Goal: Task Accomplishment & Management: Use online tool/utility

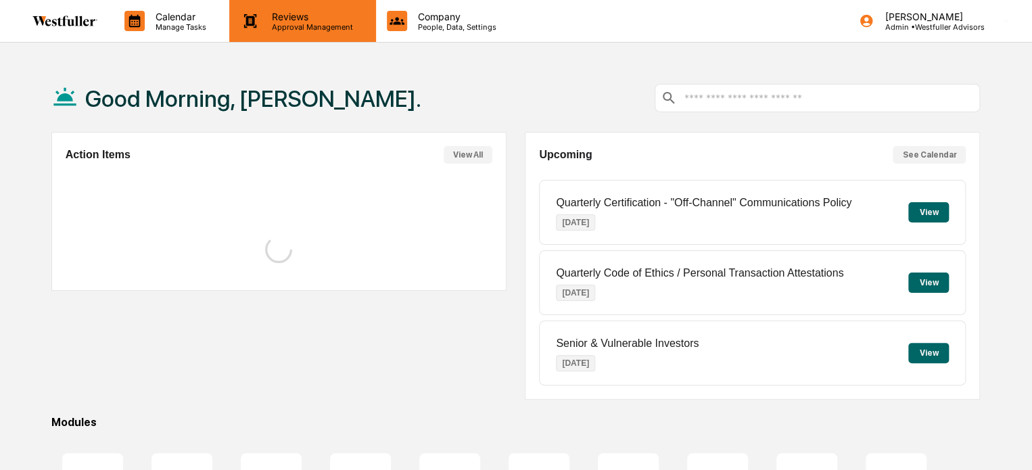
click at [301, 35] on div "Reviews Approval Management" at bounding box center [302, 21] width 146 height 42
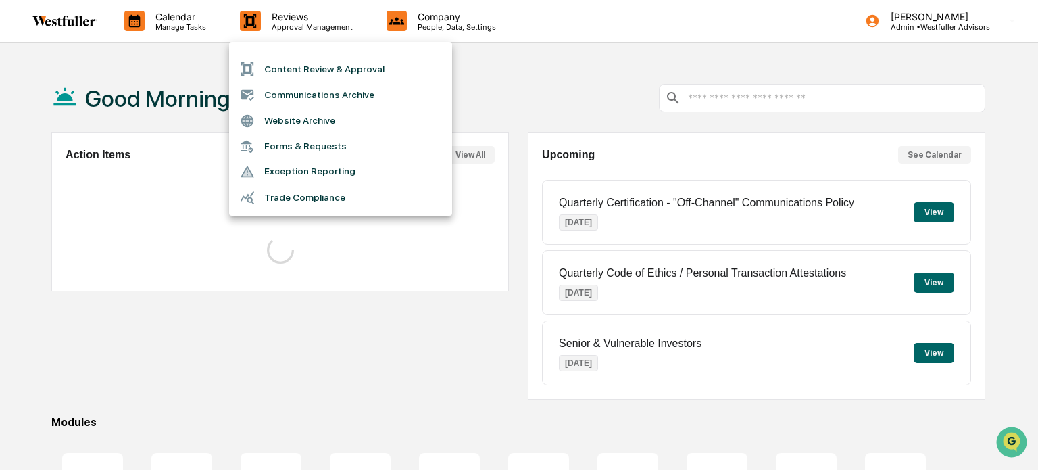
click at [295, 66] on li "Content Review & Approval" at bounding box center [340, 69] width 223 height 26
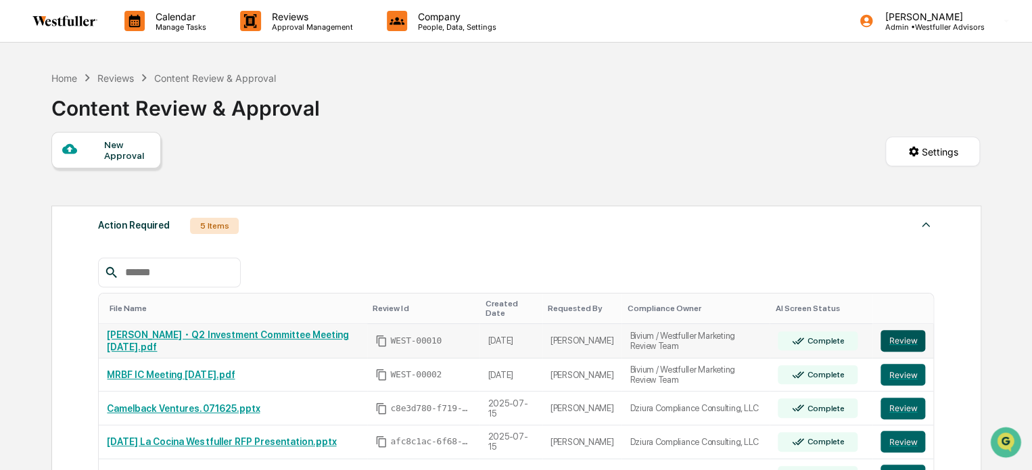
click at [903, 332] on button "Review" at bounding box center [902, 341] width 45 height 22
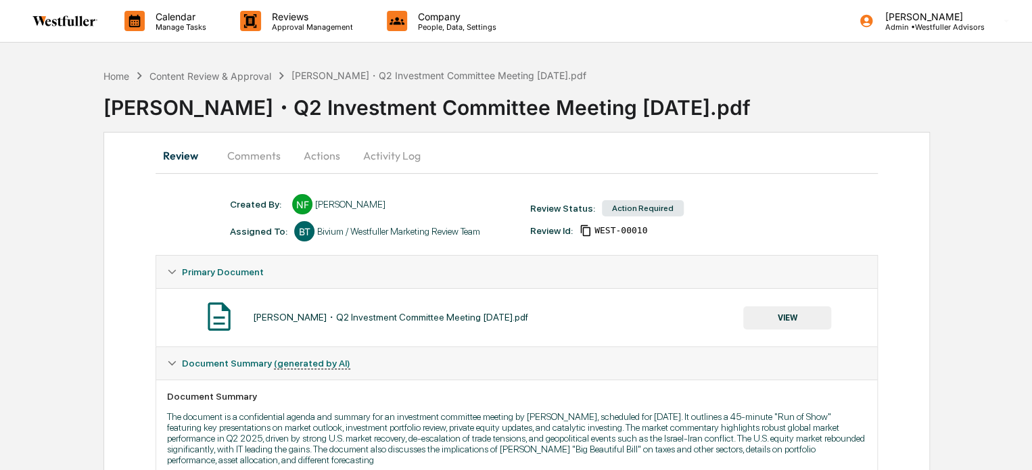
click at [272, 158] on button "Comments" at bounding box center [253, 155] width 75 height 32
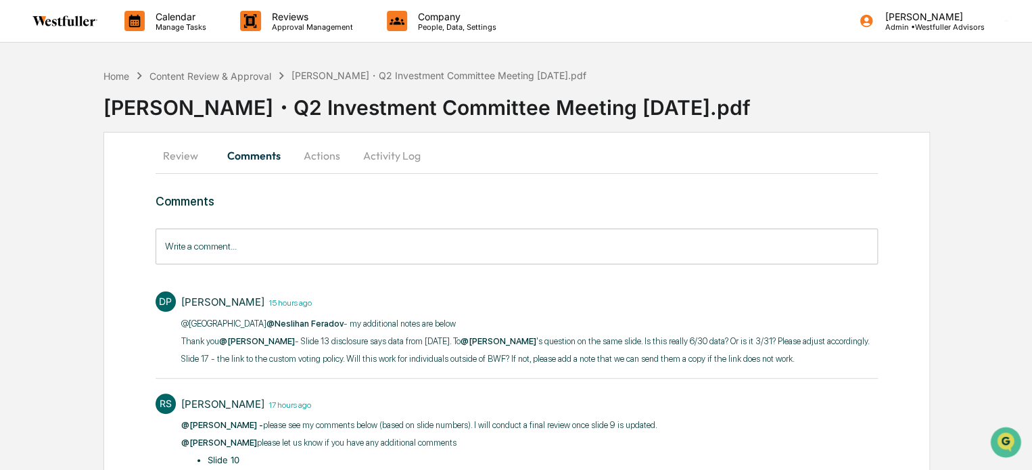
click at [200, 153] on button "Review" at bounding box center [185, 155] width 61 height 32
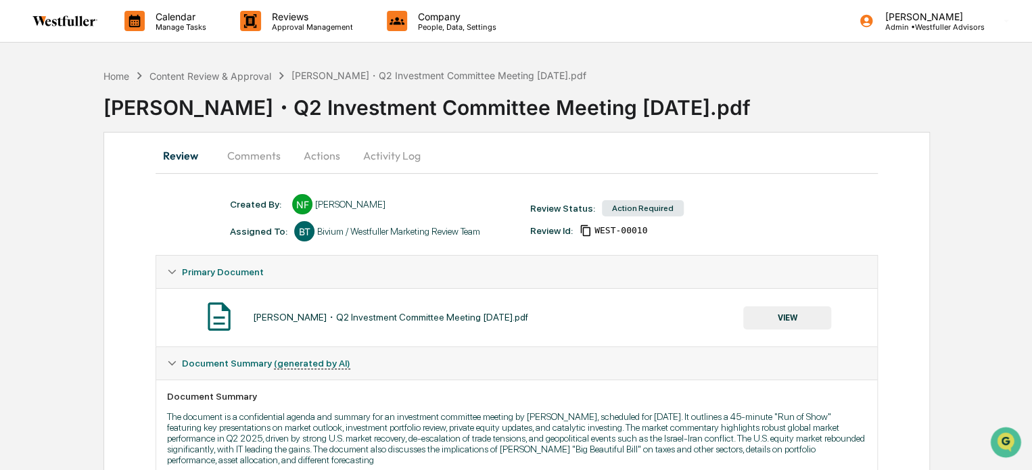
click at [788, 309] on button "VIEW" at bounding box center [787, 317] width 88 height 23
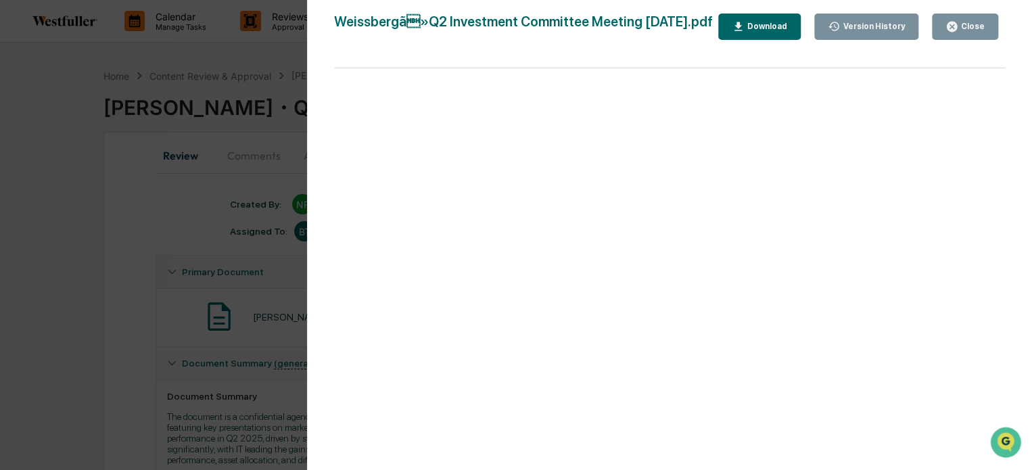
click at [860, 30] on div "Version History" at bounding box center [872, 26] width 65 height 9
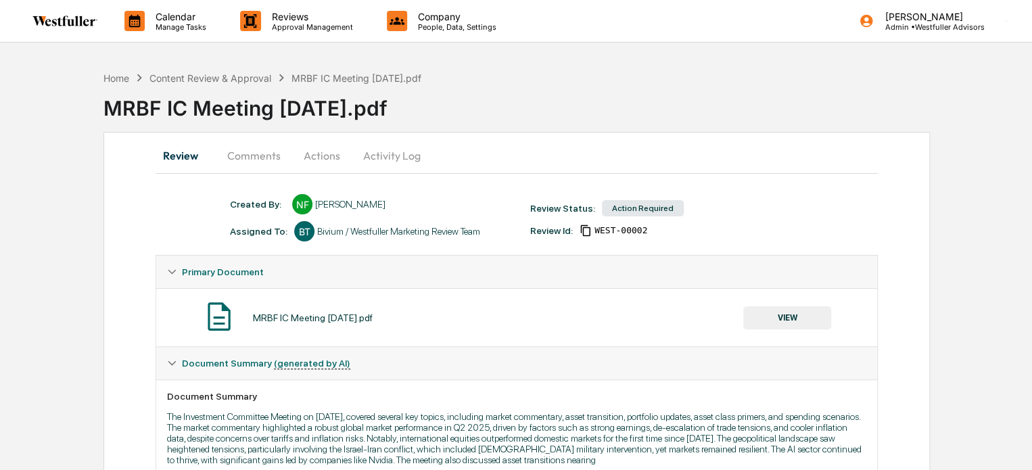
click at [254, 158] on button "Comments" at bounding box center [253, 155] width 75 height 32
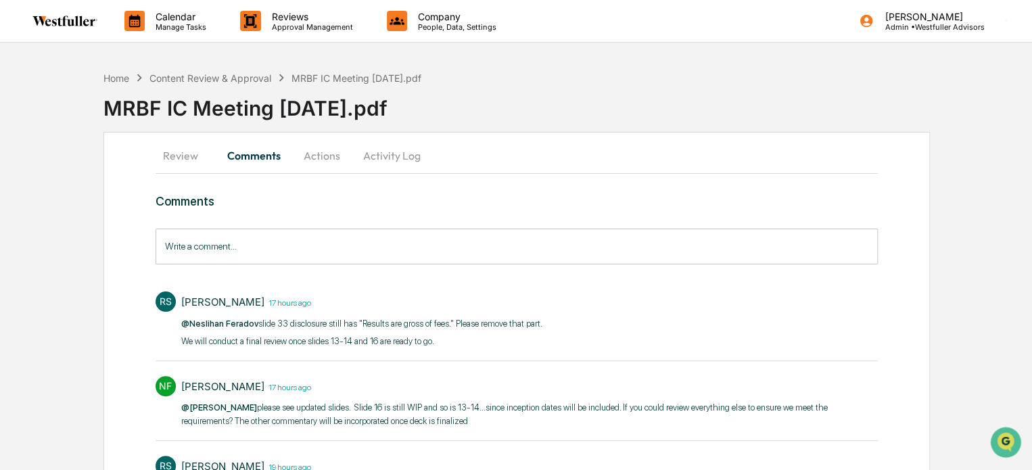
click at [166, 150] on button "Review" at bounding box center [185, 155] width 61 height 32
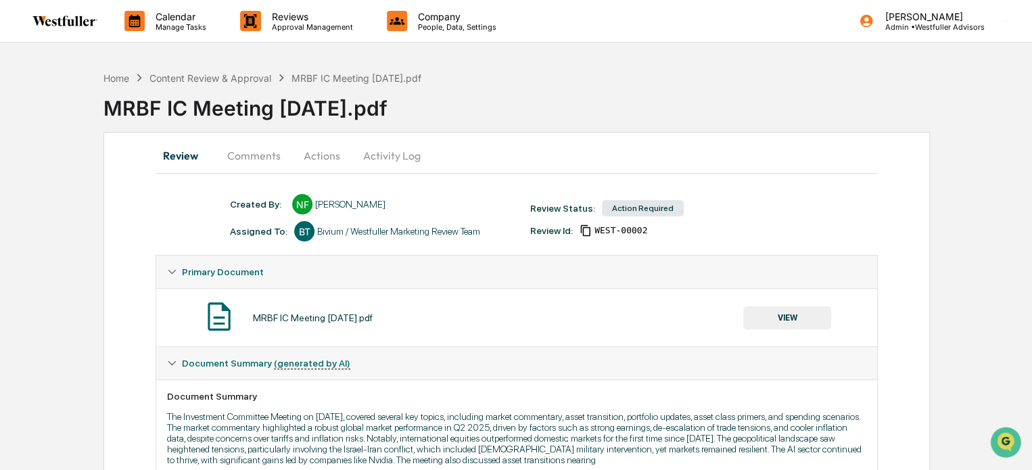
click at [815, 322] on button "VIEW" at bounding box center [787, 317] width 88 height 23
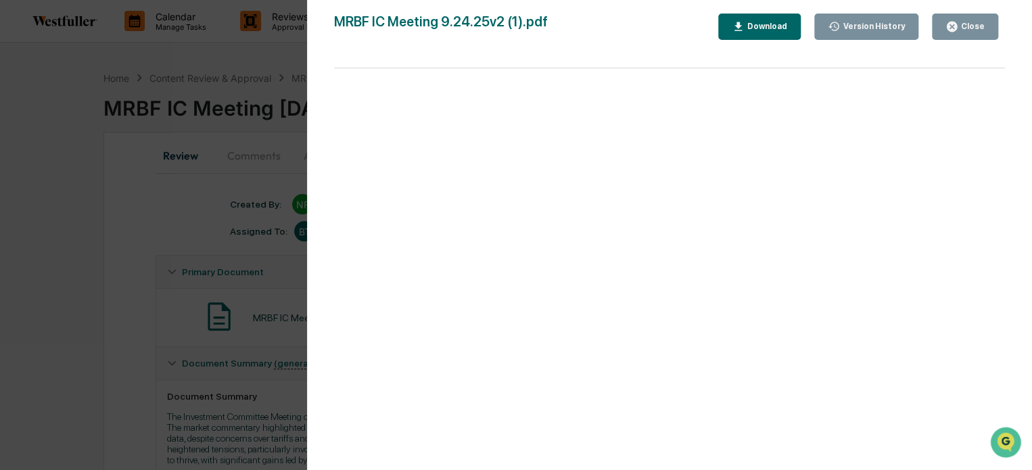
click at [852, 26] on div "Version History" at bounding box center [872, 26] width 65 height 9
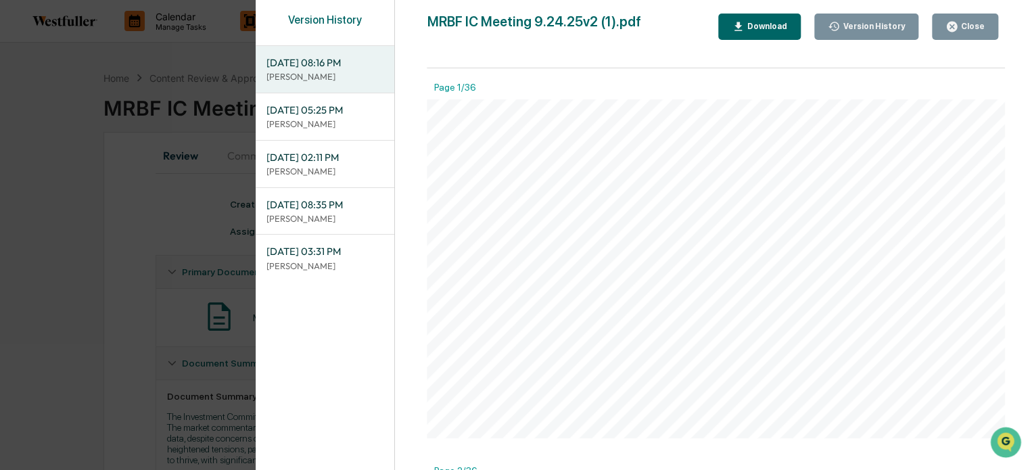
click at [58, 193] on div "Version History [DATE] 08:16 PM [PERSON_NAME] [DATE] 05:25 PM Neslihan Feradov …" at bounding box center [516, 235] width 1032 height 470
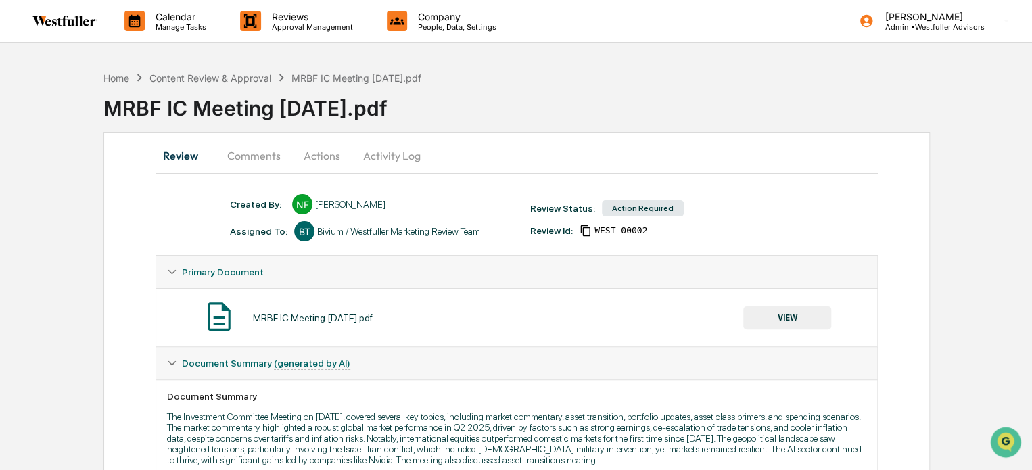
click at [235, 157] on button "Comments" at bounding box center [253, 155] width 75 height 32
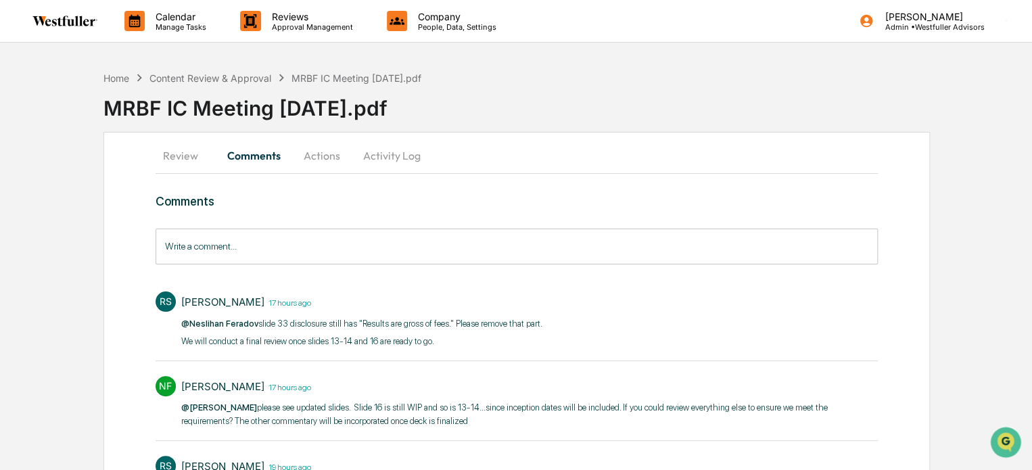
click at [187, 158] on button "Review" at bounding box center [185, 155] width 61 height 32
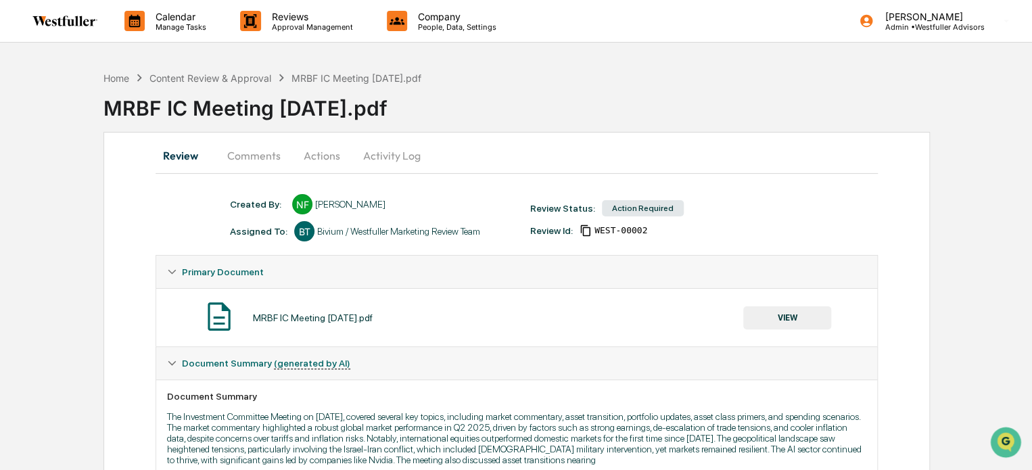
click at [768, 314] on button "VIEW" at bounding box center [787, 317] width 88 height 23
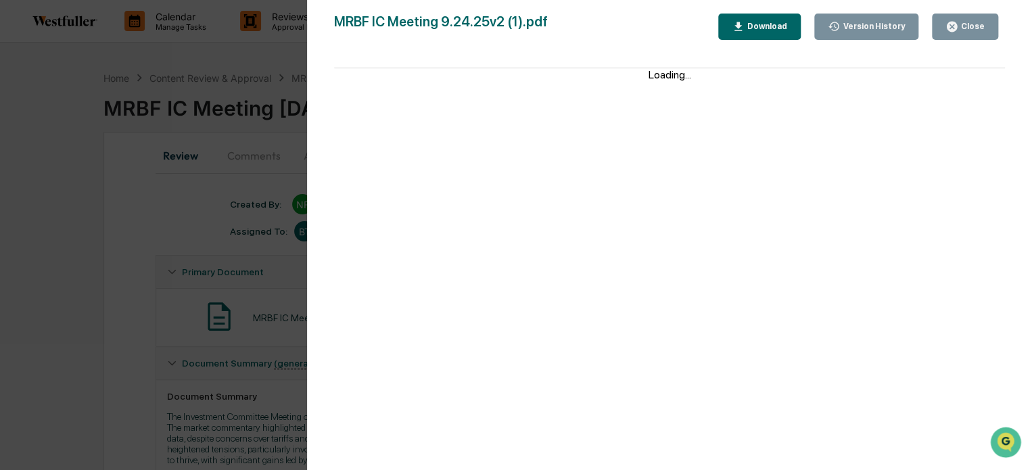
click at [838, 29] on icon "button" at bounding box center [833, 26] width 13 height 13
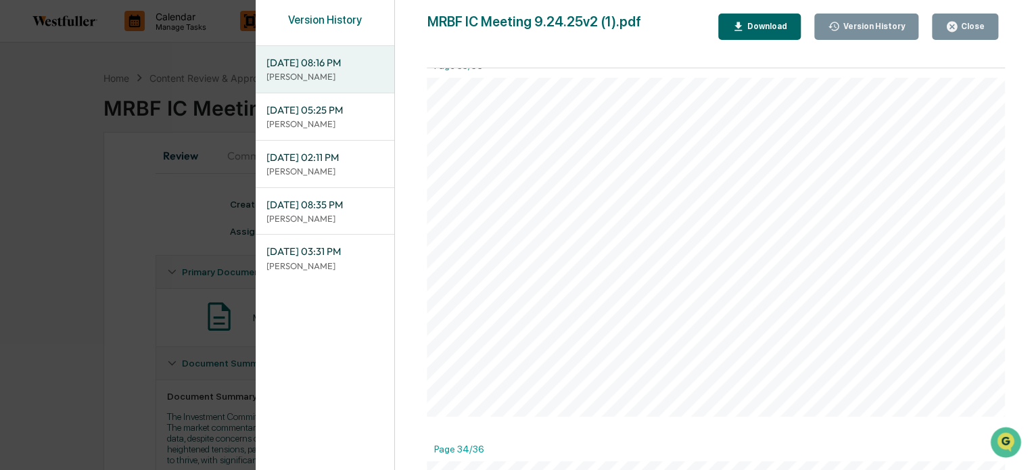
scroll to position [12390, 0]
click at [135, 218] on div "Version History [DATE] 08:16 PM [PERSON_NAME] [DATE] 05:25 PM Neslihan Feradov …" at bounding box center [516, 235] width 1032 height 470
click at [250, 147] on div "Version History [DATE] 08:16 PM [PERSON_NAME] [DATE] 05:25 PM Neslihan Feradov …" at bounding box center [516, 235] width 1032 height 470
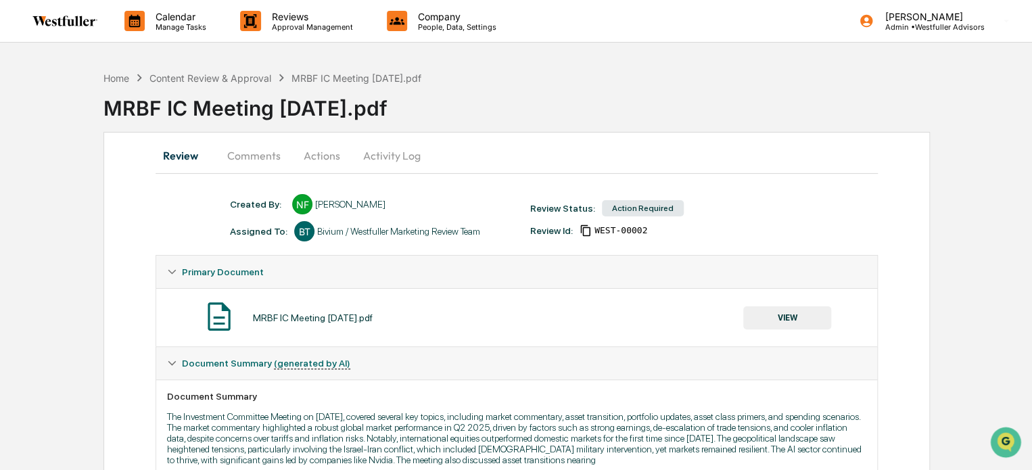
click at [273, 151] on button "Comments" at bounding box center [253, 155] width 75 height 32
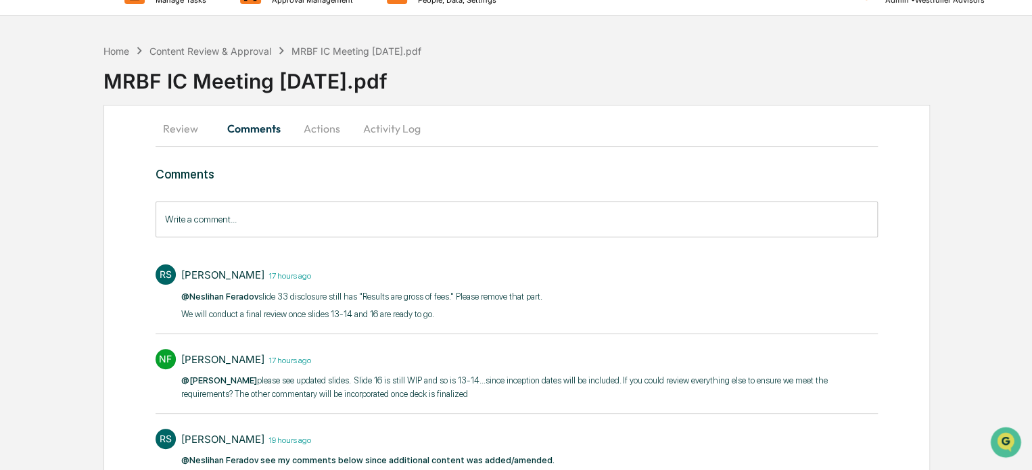
scroll to position [0, 0]
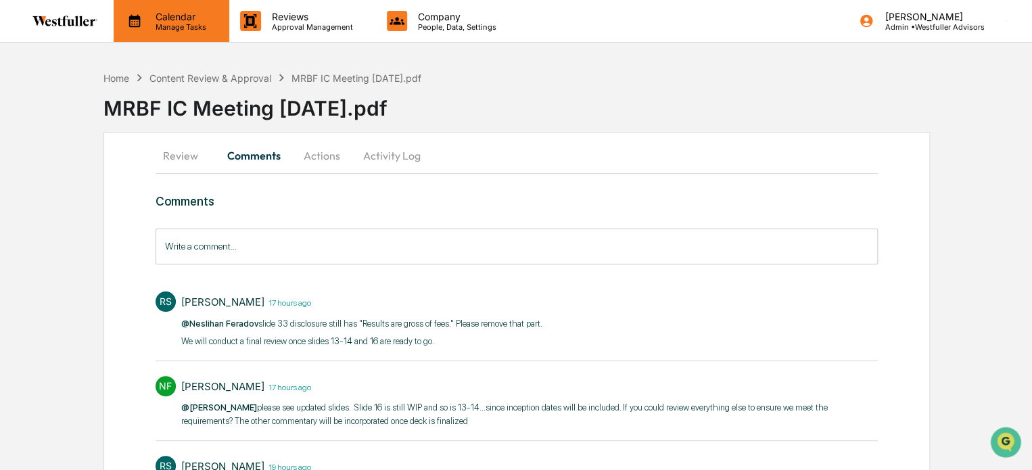
click at [147, 31] on div "Calendar Manage Tasks" at bounding box center [172, 21] width 116 height 42
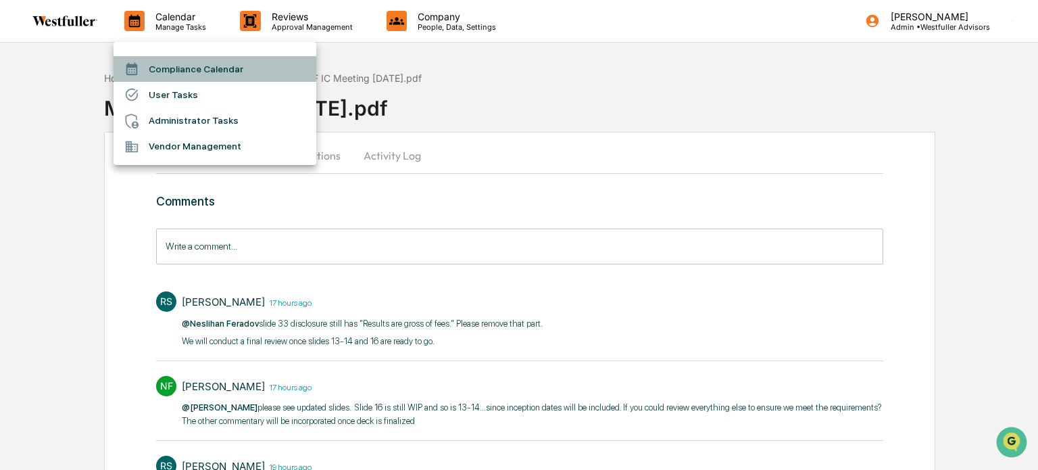
click at [151, 67] on li "Compliance Calendar" at bounding box center [215, 69] width 203 height 26
